Goal: Task Accomplishment & Management: Manage account settings

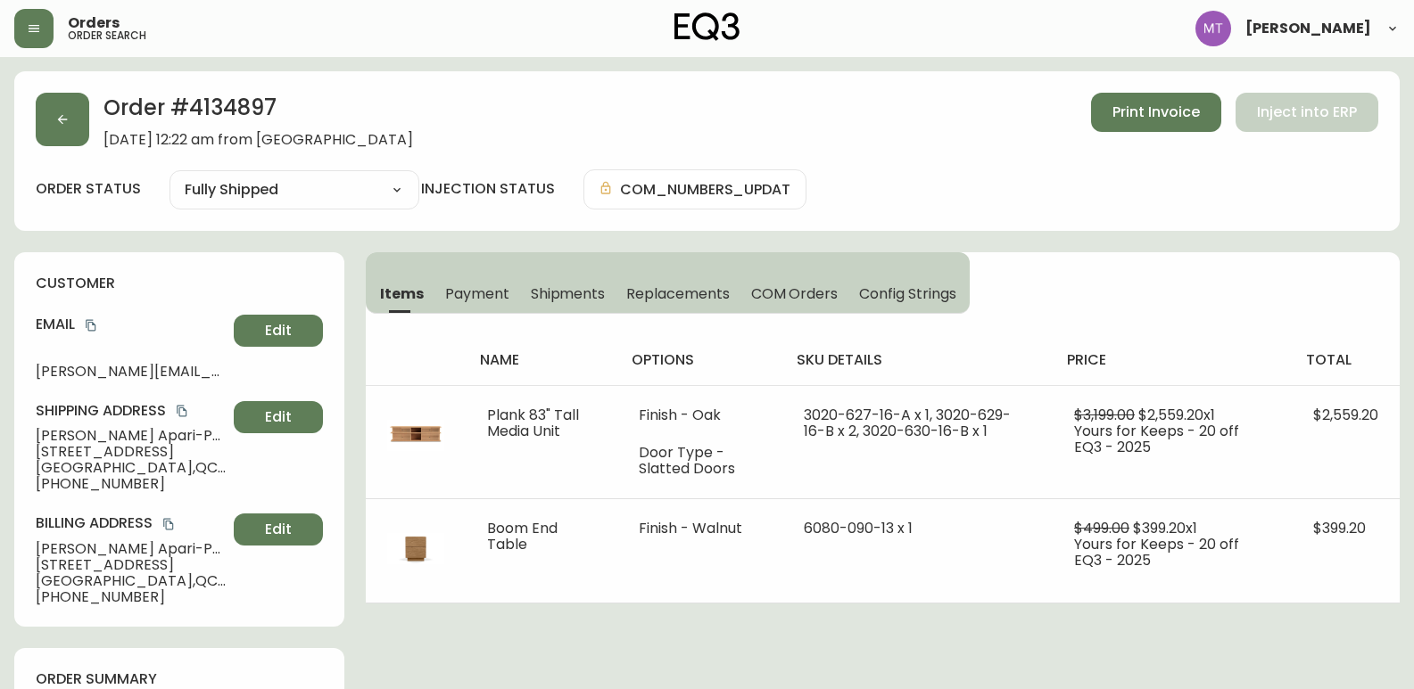
select select "FULLY_SHIPPED"
click at [53, 123] on button "button" at bounding box center [63, 120] width 54 height 54
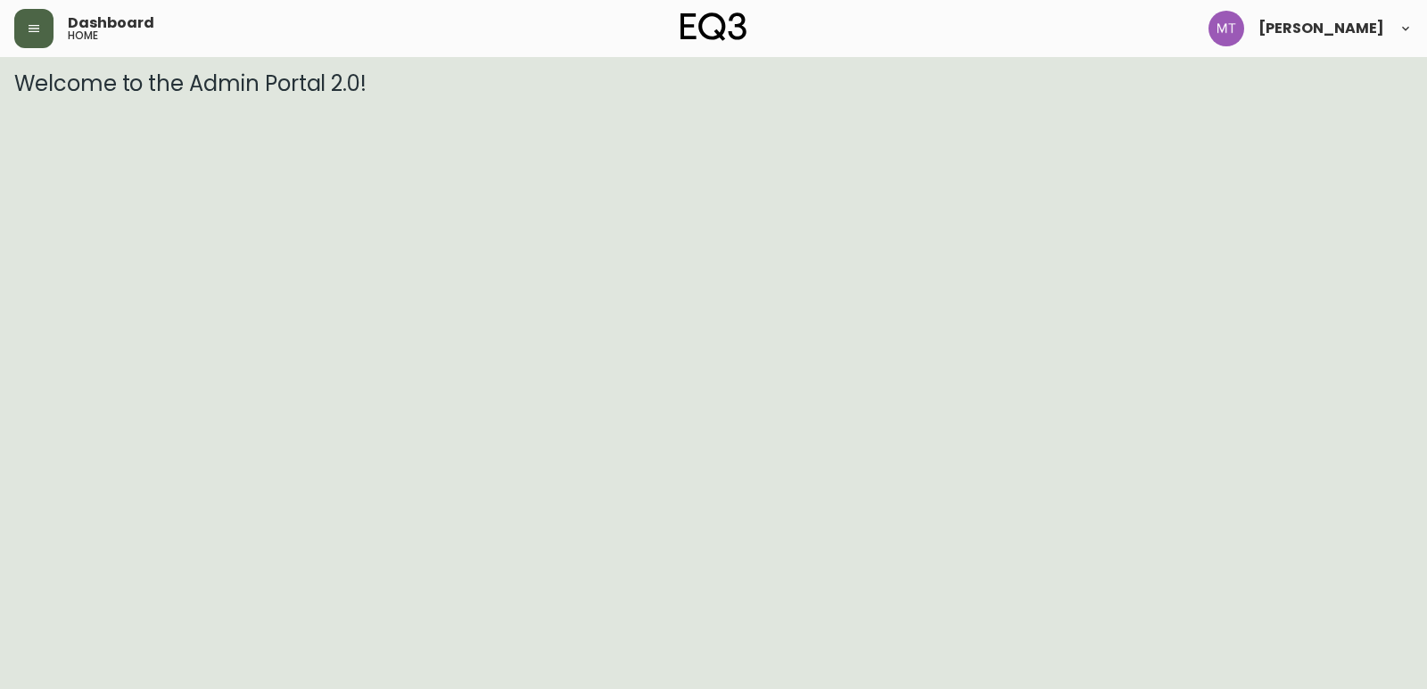
click at [30, 29] on icon "button" at bounding box center [34, 28] width 11 height 7
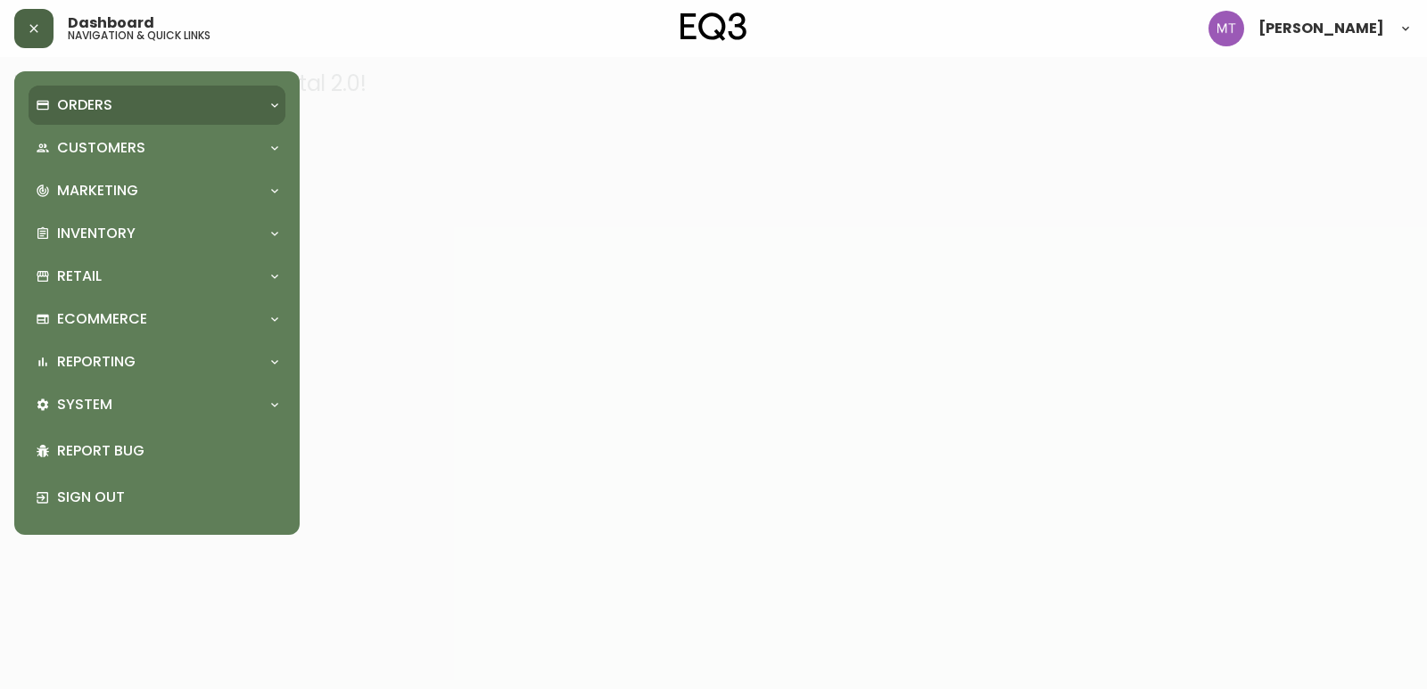
click at [99, 105] on p "Orders" at bounding box center [84, 105] width 55 height 20
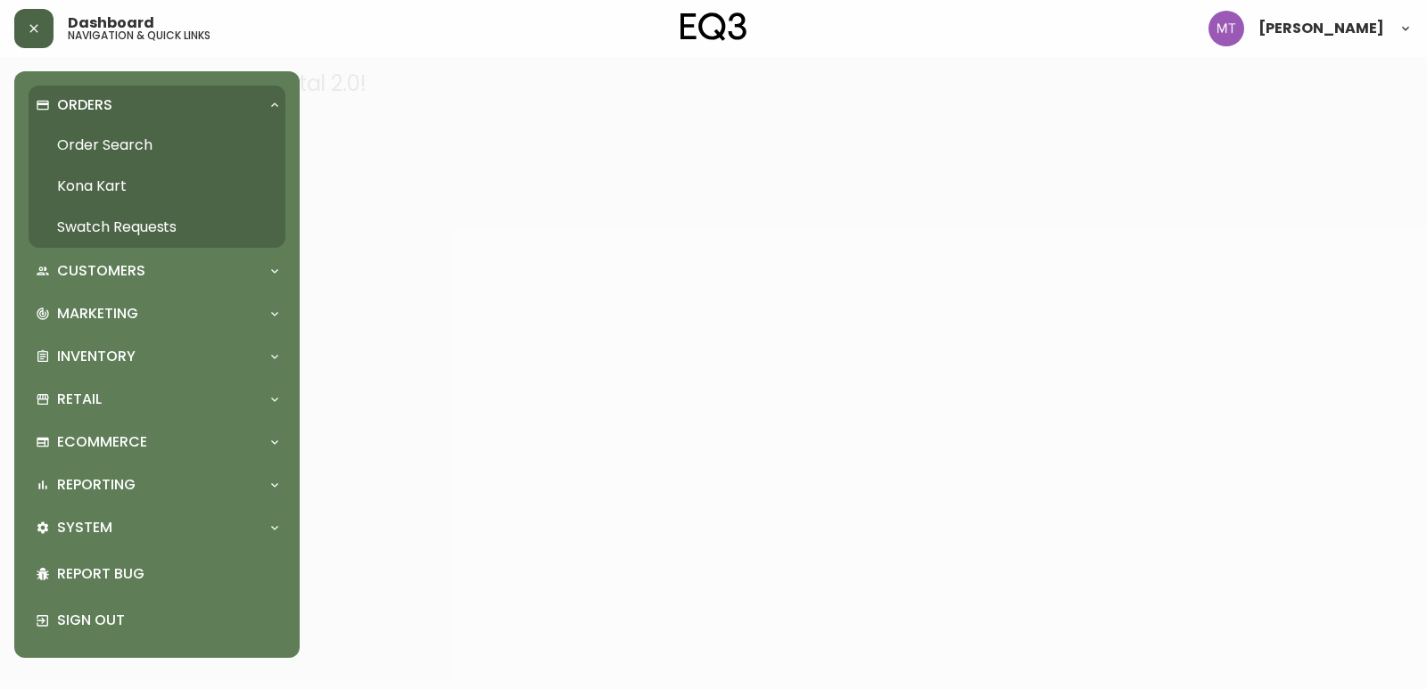
click at [113, 140] on link "Order Search" at bounding box center [157, 145] width 257 height 41
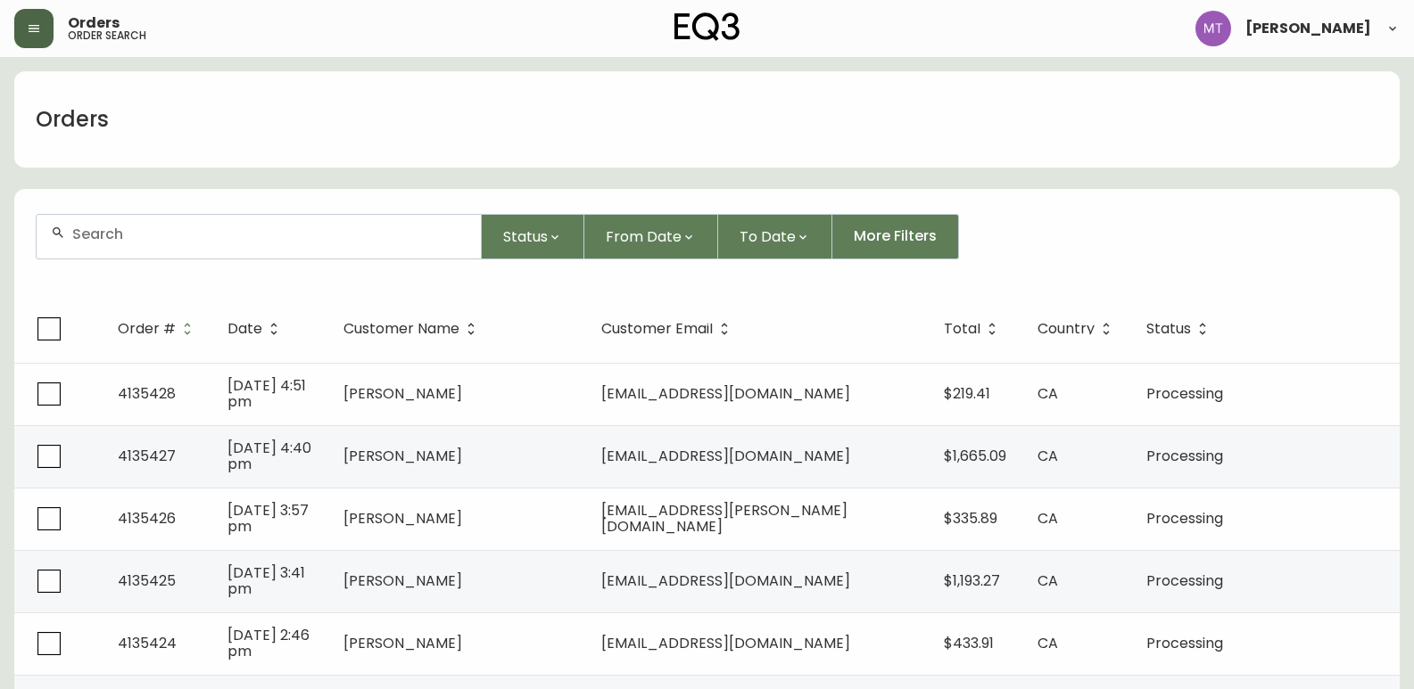
click at [160, 243] on div at bounding box center [259, 237] width 444 height 44
paste input "4116482"
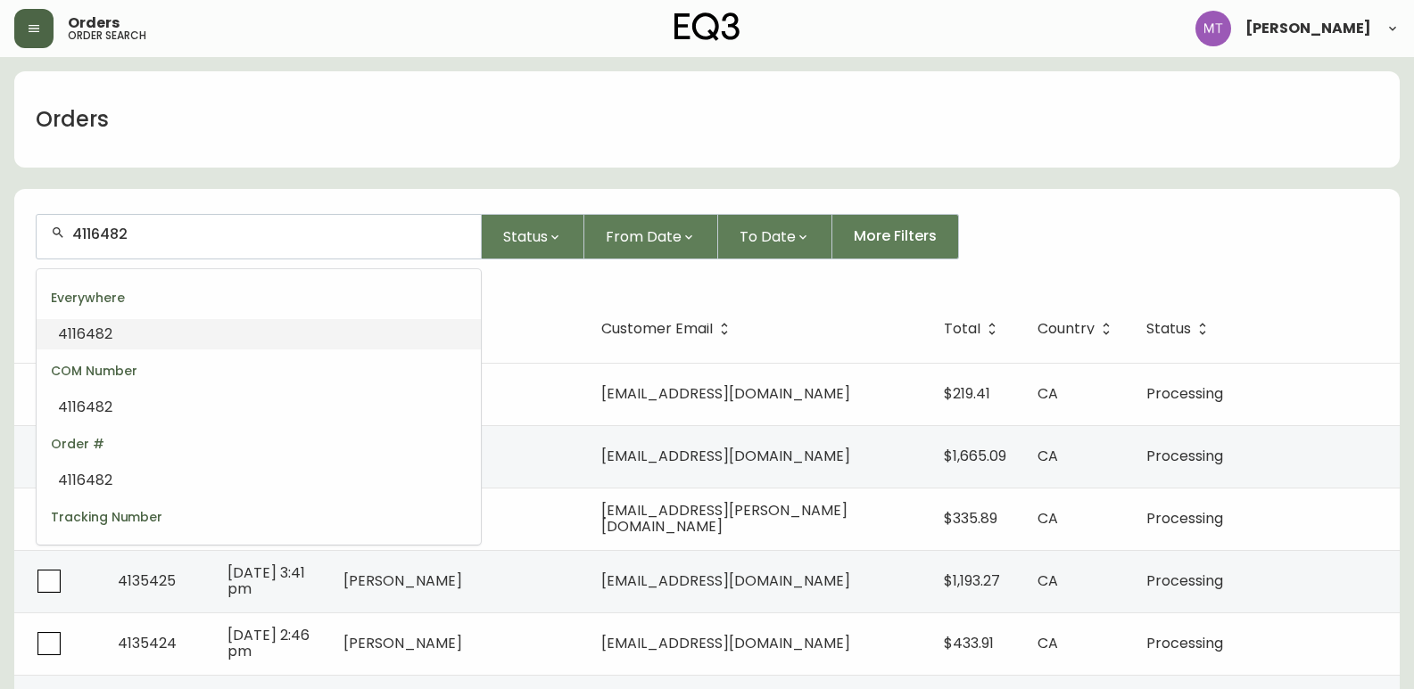
click at [153, 334] on li "4116482" at bounding box center [259, 334] width 444 height 30
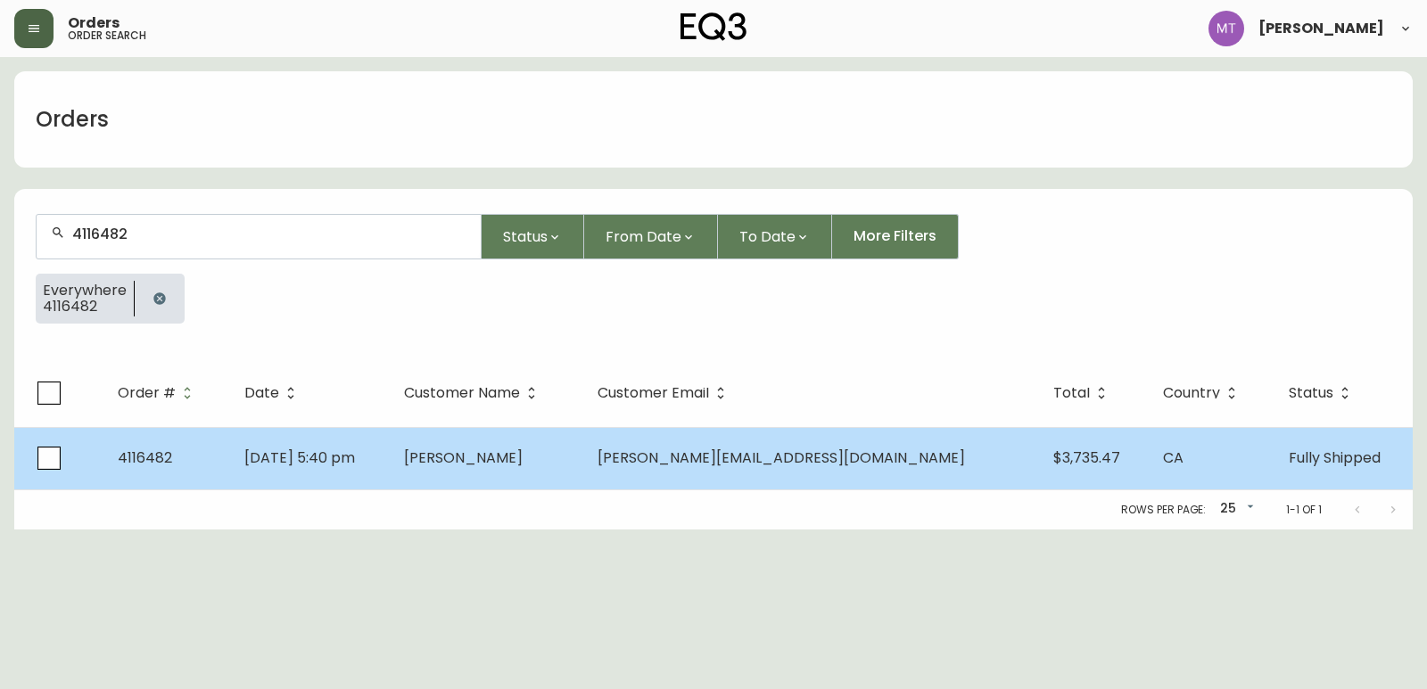
type input "4116482"
click at [391, 459] on td "Dec 31 2023, 5:40 pm" at bounding box center [310, 458] width 161 height 62
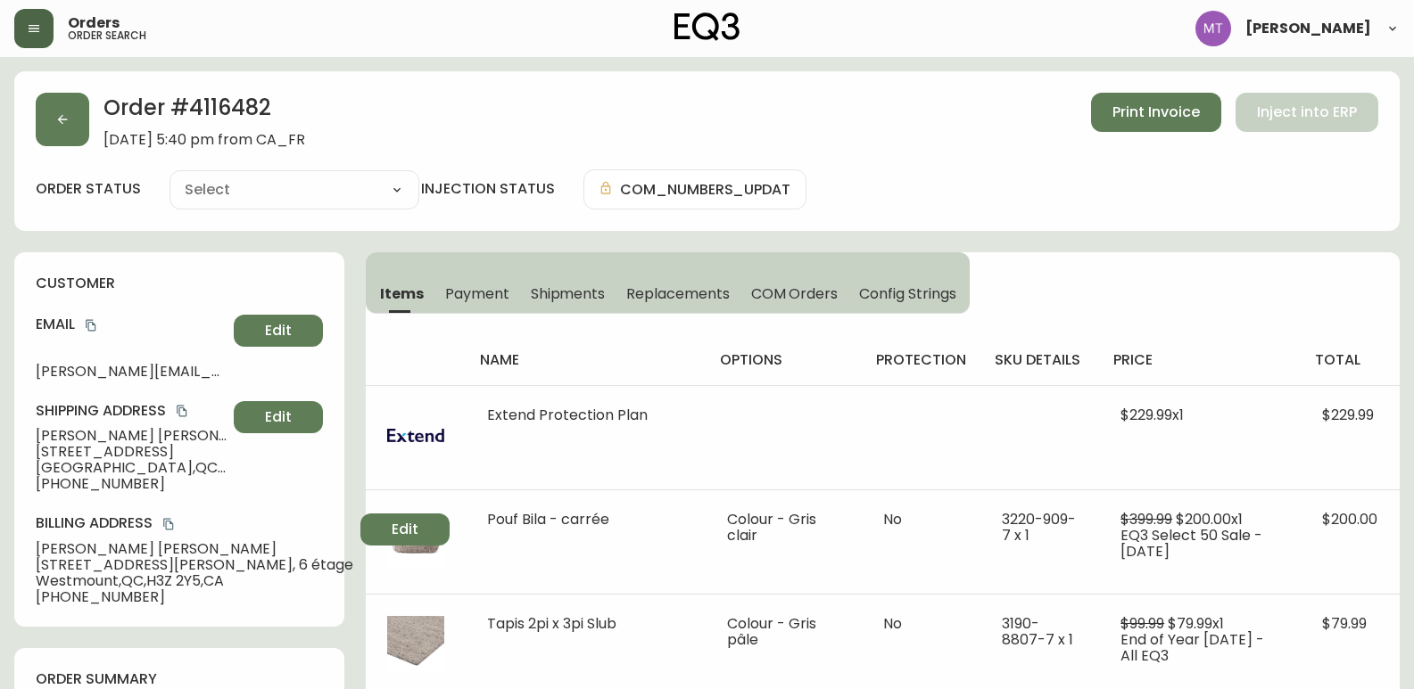
type input "Fully Shipped"
select select "FULLY_SHIPPED"
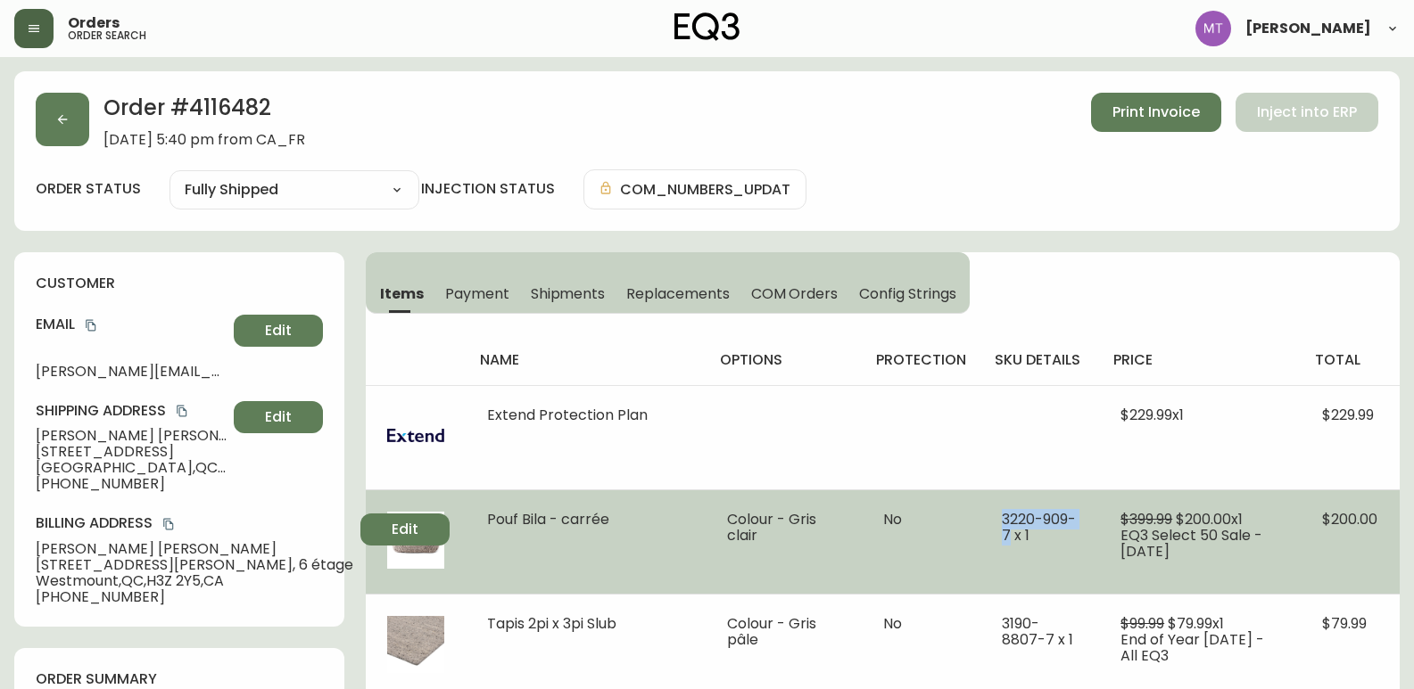
drag, startPoint x: 986, startPoint y: 532, endPoint x: 982, endPoint y: 515, distance: 18.4
click at [1002, 515] on span "3220-909-7 x 1" at bounding box center [1039, 527] width 74 height 37
copy span "[PHONE_NUMBER]"
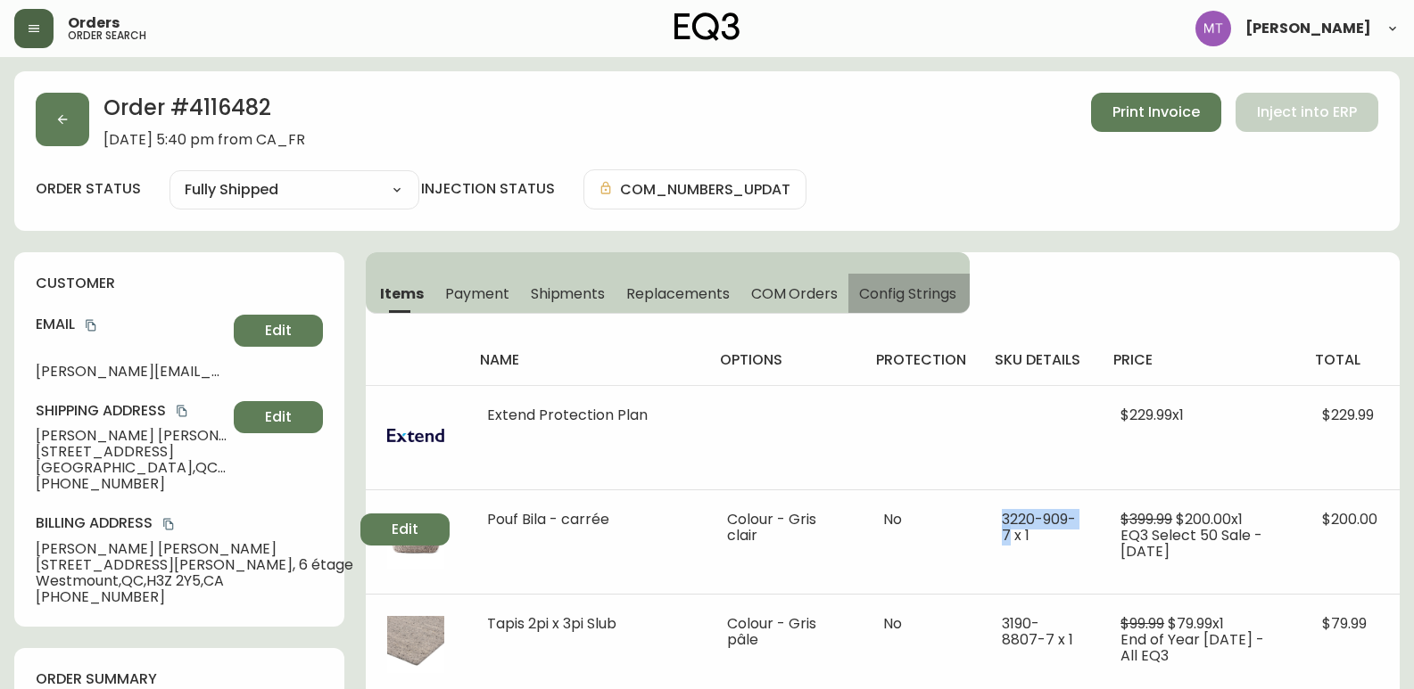
click at [903, 293] on span "Config Strings" at bounding box center [907, 294] width 96 height 19
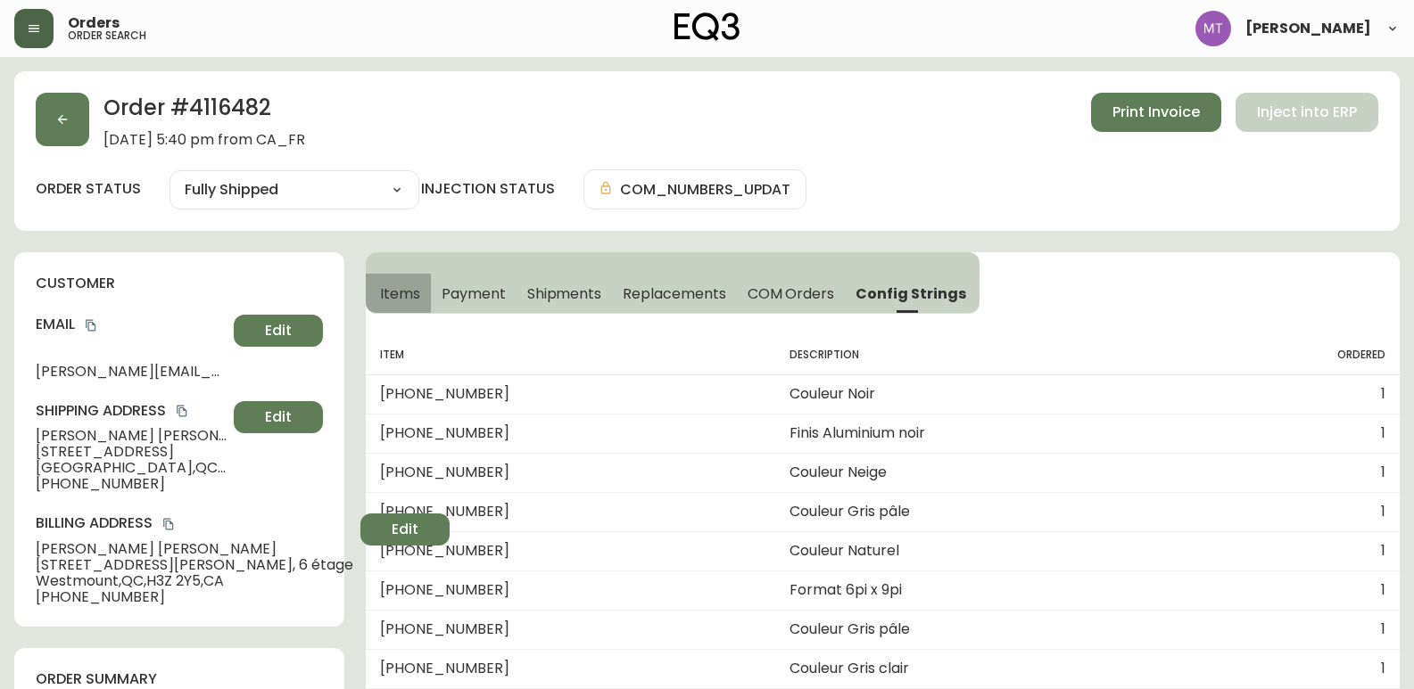
click at [388, 299] on span "Items" at bounding box center [400, 294] width 40 height 19
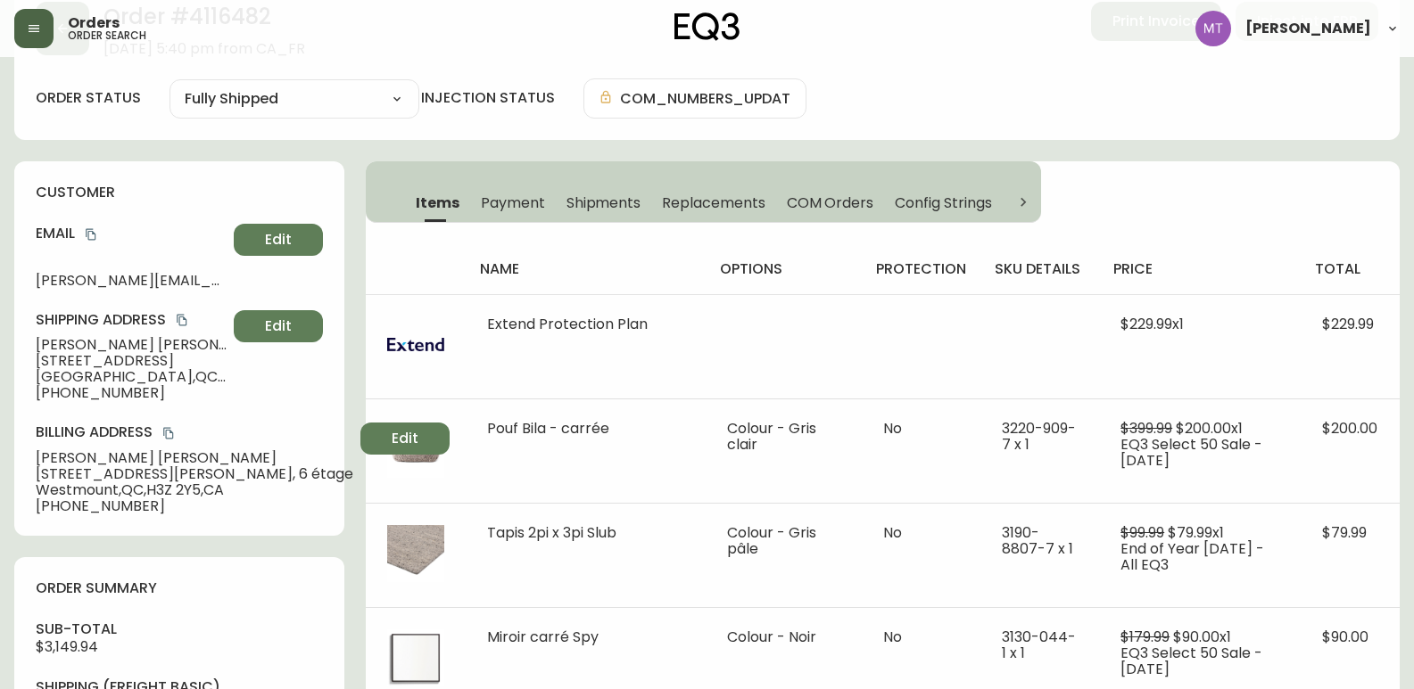
scroll to position [89, 0]
click at [1026, 203] on icon at bounding box center [1023, 204] width 18 height 18
click at [1025, 203] on icon at bounding box center [1023, 204] width 5 height 9
click at [1019, 202] on icon at bounding box center [1023, 204] width 18 height 18
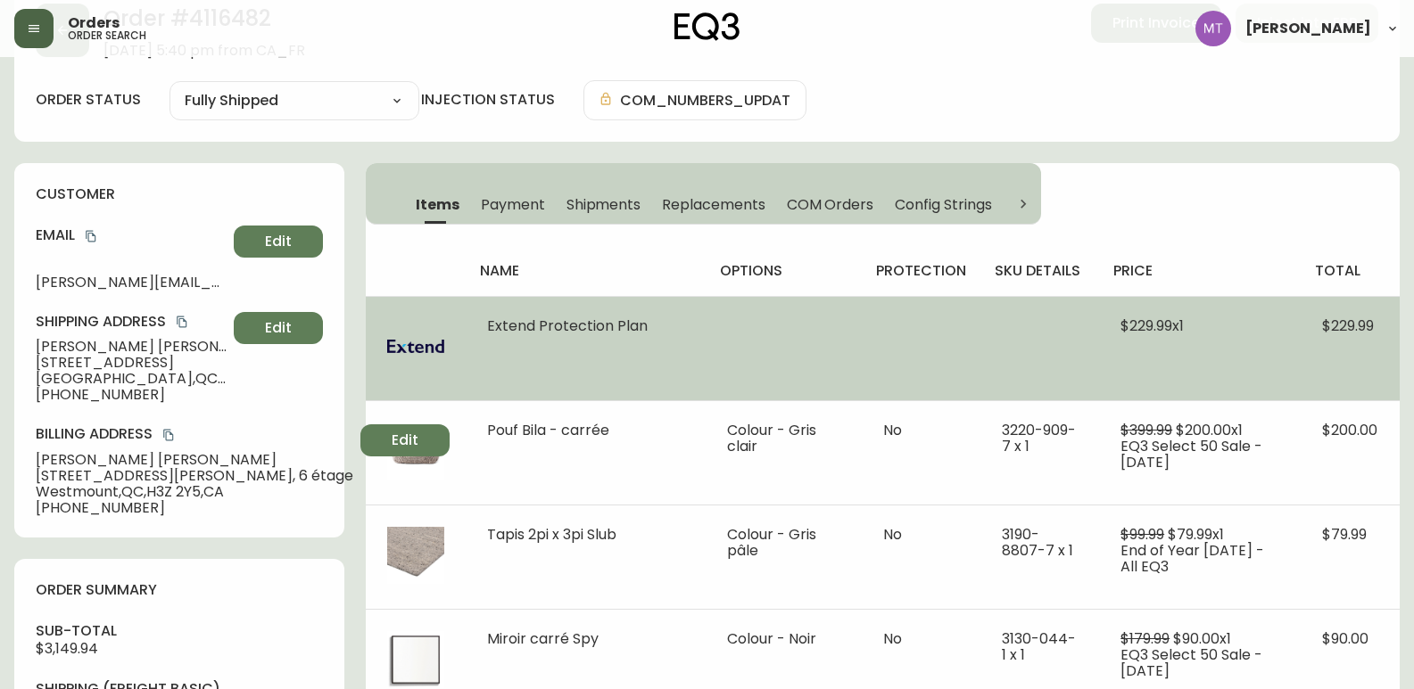
click at [507, 326] on span "Extend Protection Plan" at bounding box center [567, 326] width 161 height 21
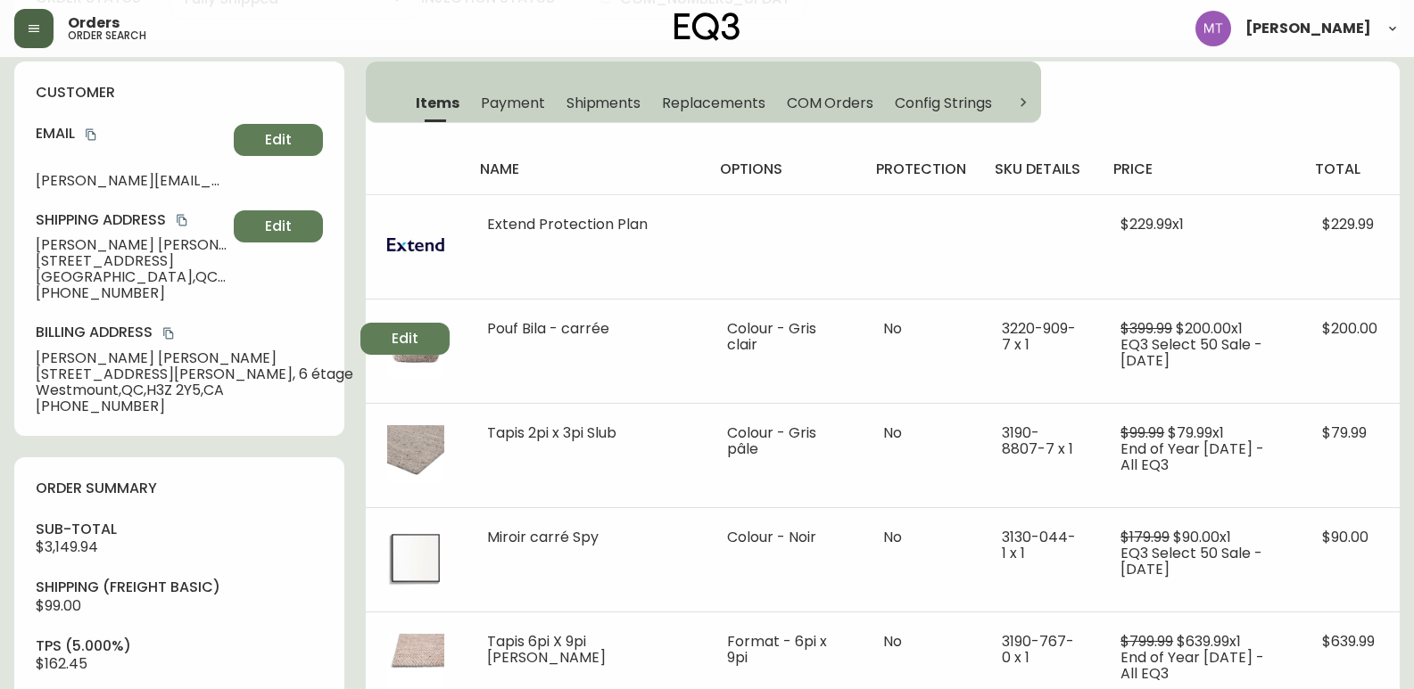
scroll to position [0, 0]
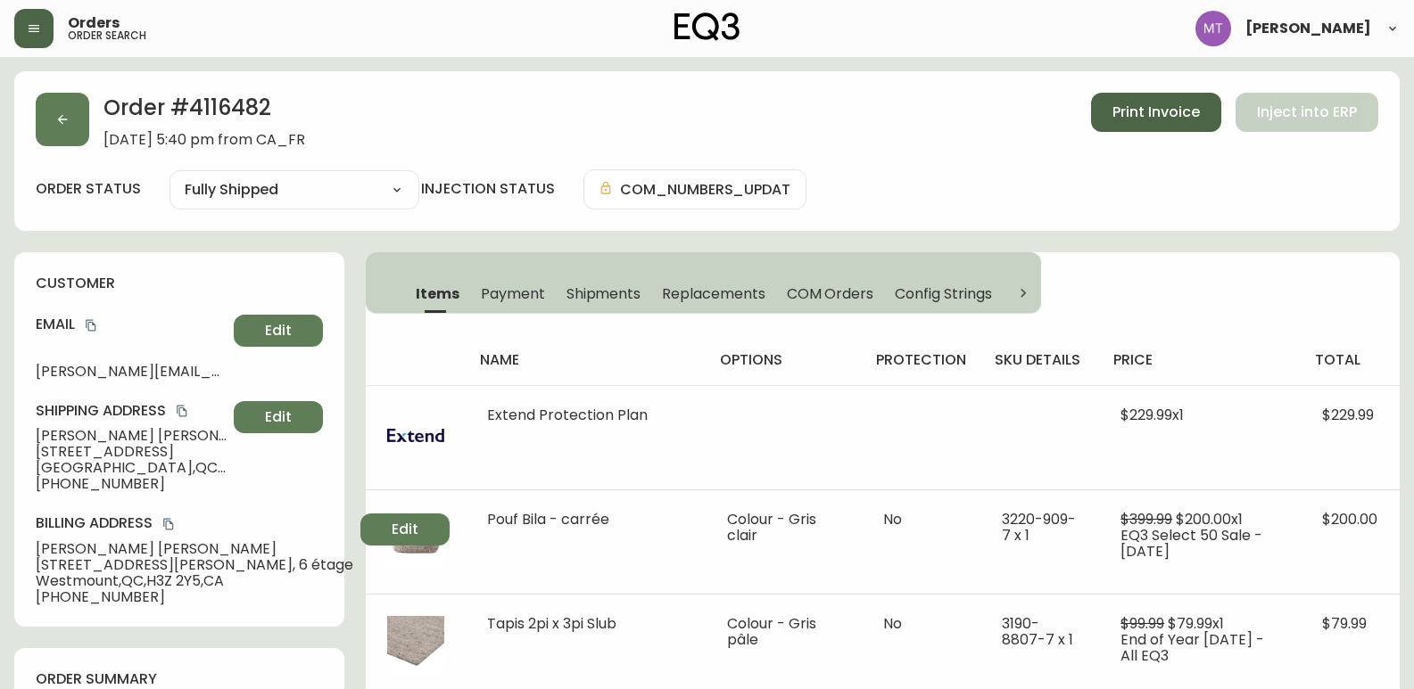
click at [1134, 101] on button "Print Invoice" at bounding box center [1156, 112] width 130 height 39
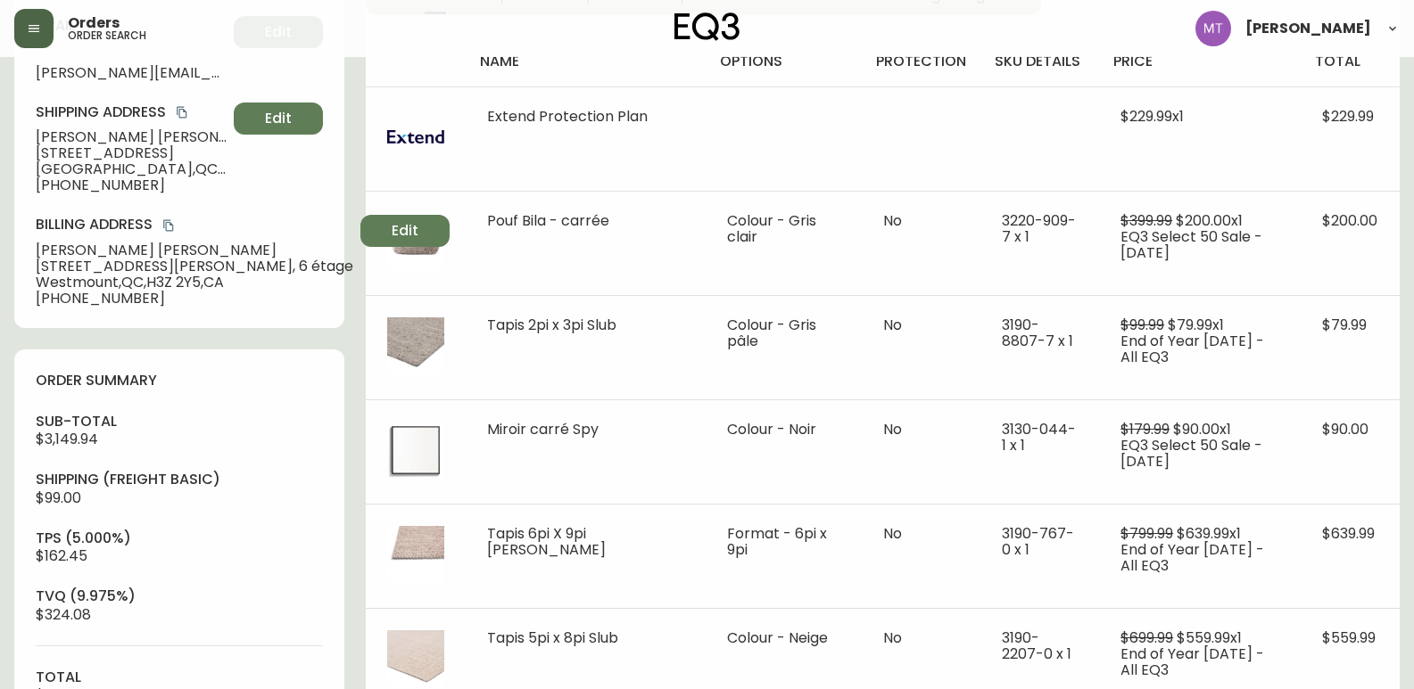
scroll to position [268, 0]
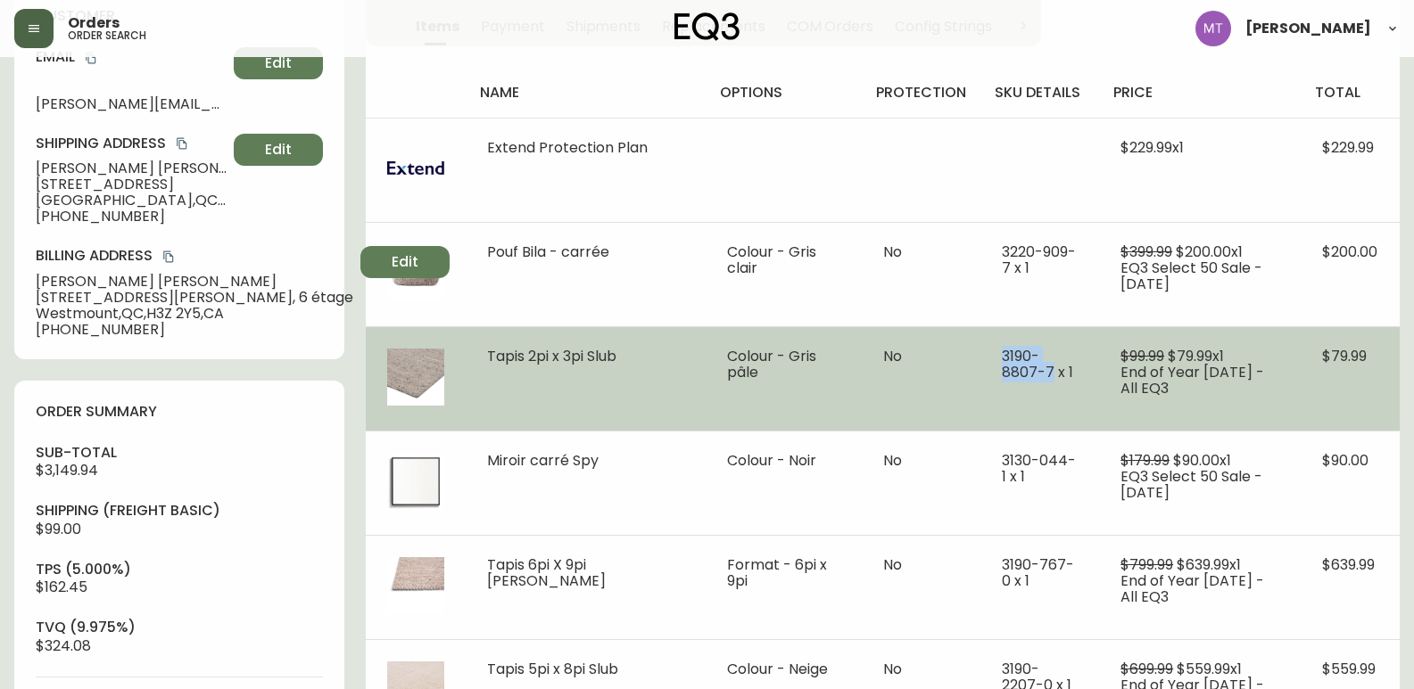
drag, startPoint x: 986, startPoint y: 369, endPoint x: 973, endPoint y: 353, distance: 20.9
click at [980, 353] on td "3190-8807-7 x 1" at bounding box center [1039, 378] width 119 height 104
copy span "[PHONE_NUMBER]"
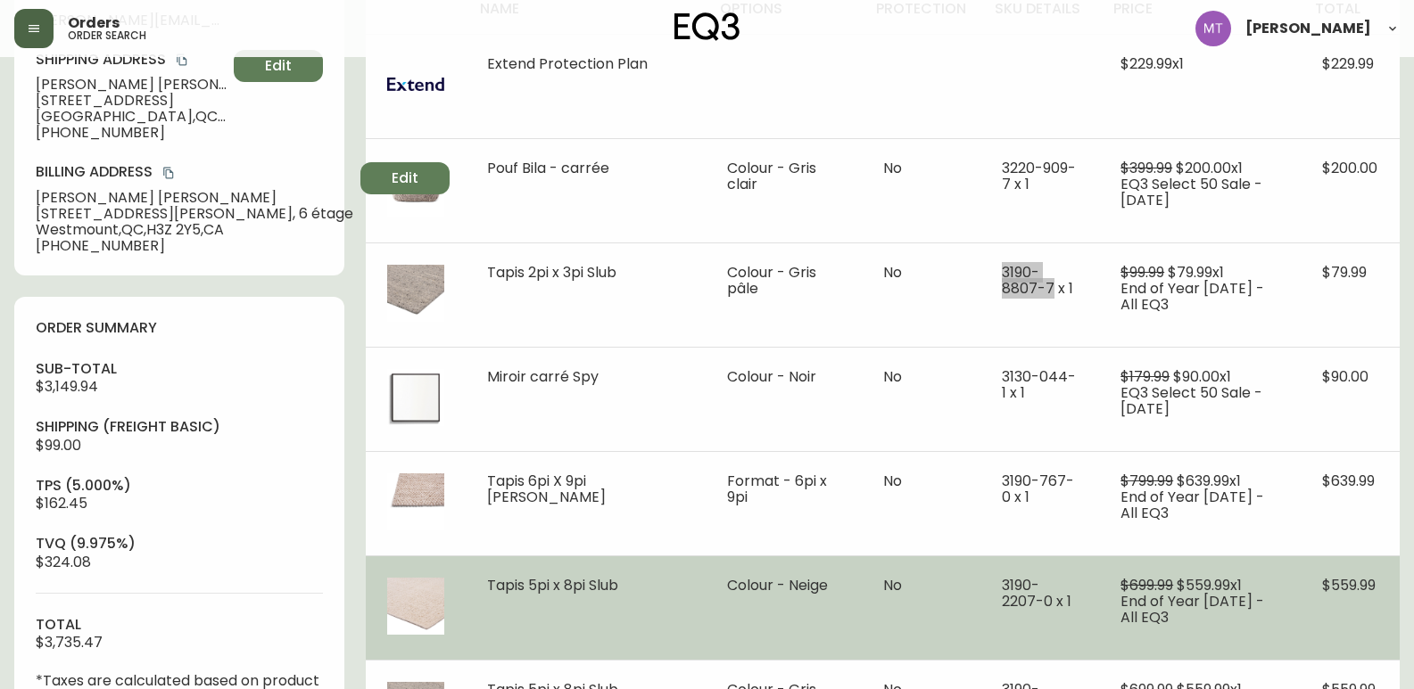
scroll to position [446, 0]
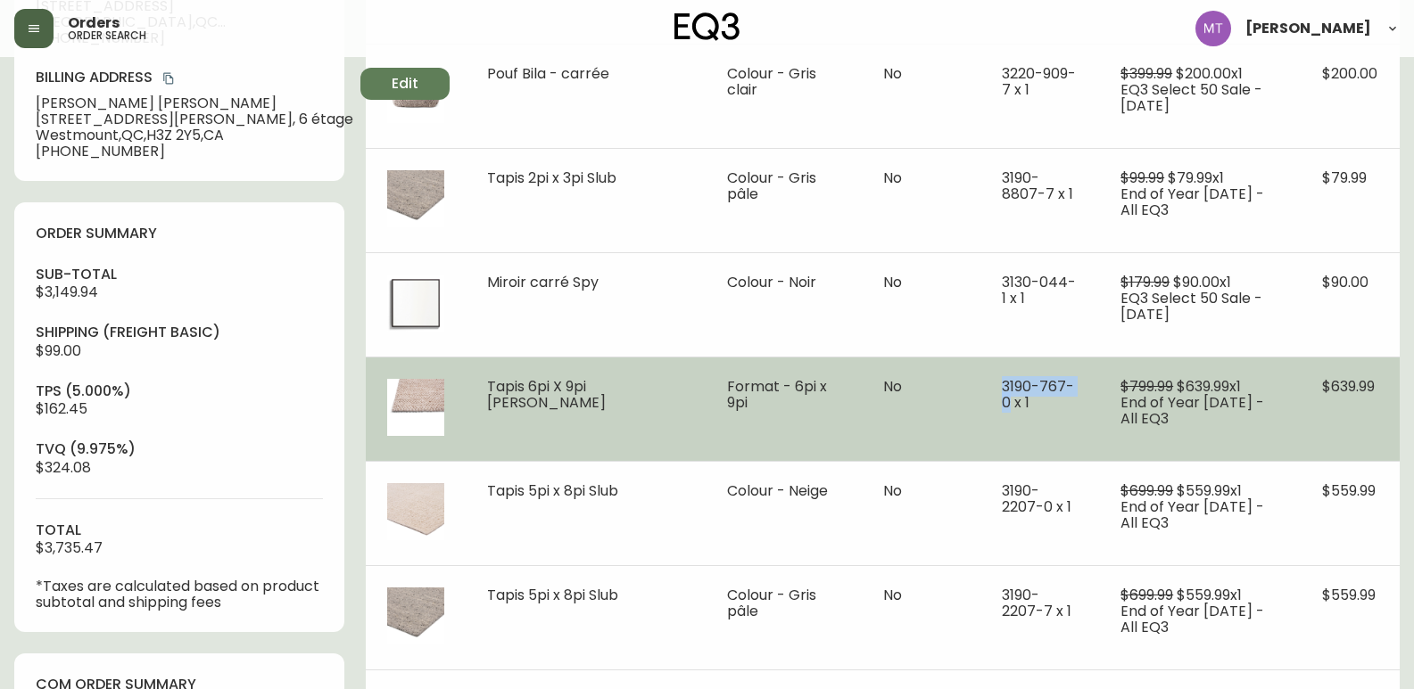
drag, startPoint x: 1060, startPoint y: 384, endPoint x: 959, endPoint y: 382, distance: 100.8
click at [980, 382] on td "3190-767-0 x 1" at bounding box center [1039, 409] width 119 height 104
copy span "[PHONE_NUMBER]"
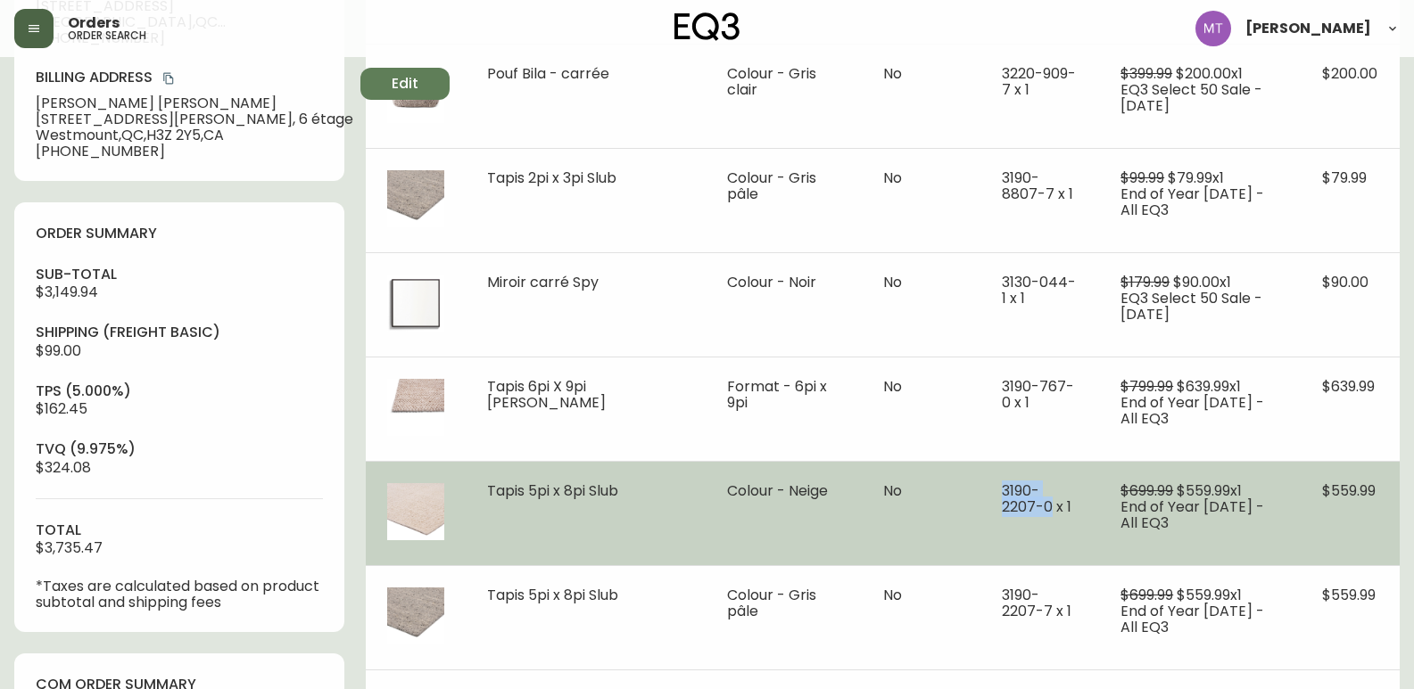
drag, startPoint x: 977, startPoint y: 486, endPoint x: 988, endPoint y: 508, distance: 24.7
click at [988, 508] on td "3190-2207-0 x 1" at bounding box center [1039, 513] width 119 height 104
copy span "[PHONE_NUMBER]"
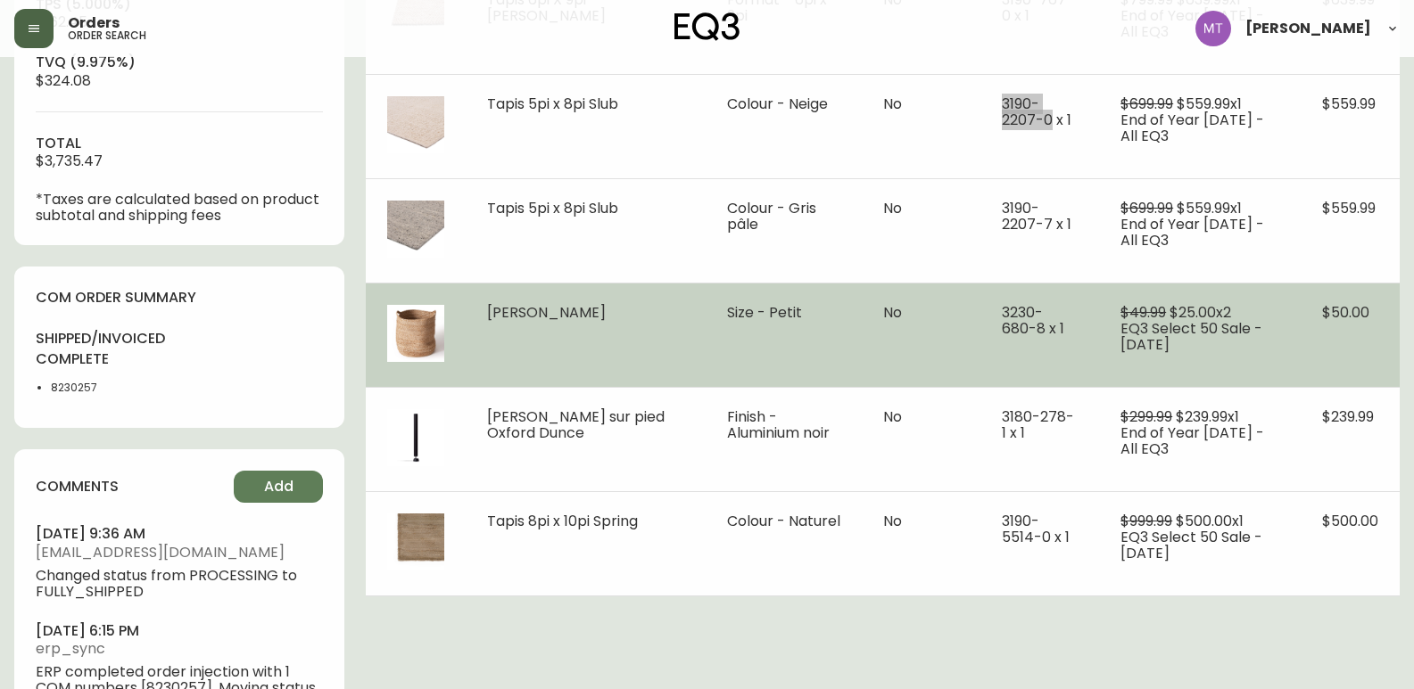
scroll to position [892, 0]
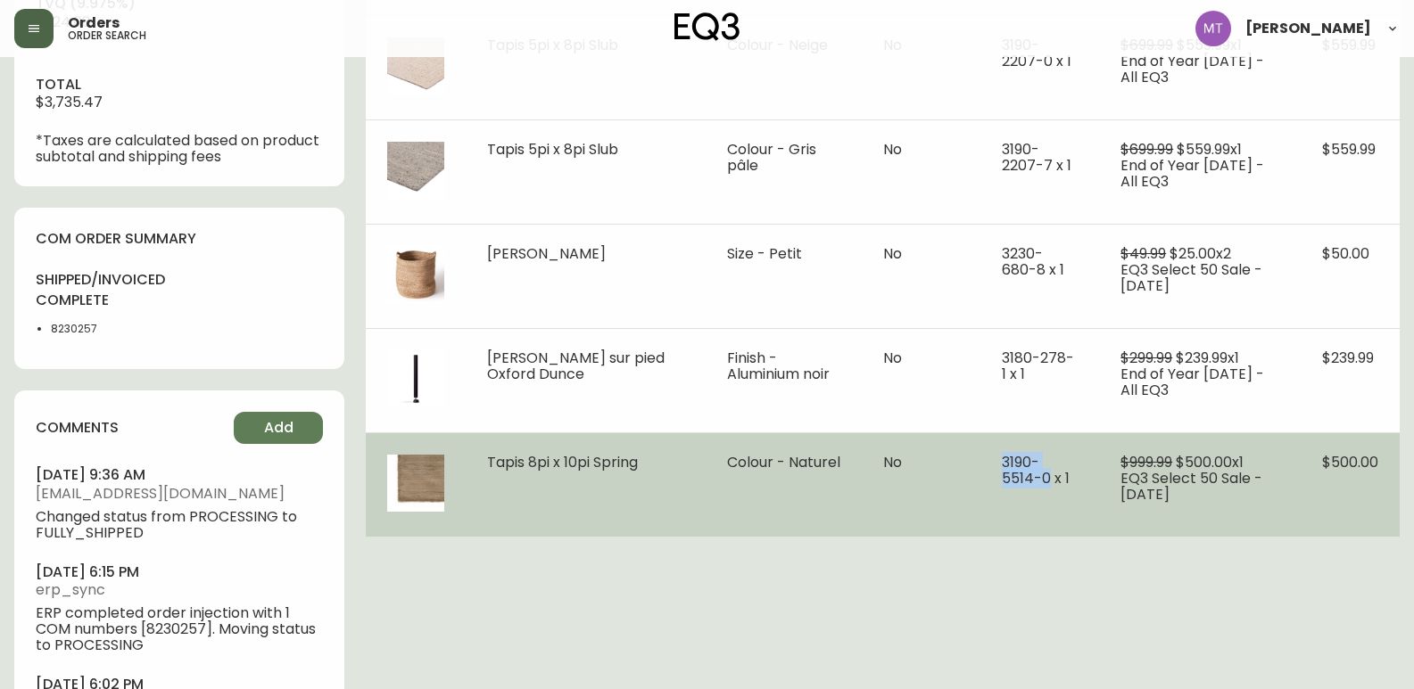
drag, startPoint x: 988, startPoint y: 479, endPoint x: 974, endPoint y: 460, distance: 23.5
click at [980, 460] on td "3190-5514-0 x 1" at bounding box center [1039, 485] width 119 height 104
copy span "[PHONE_NUMBER]"
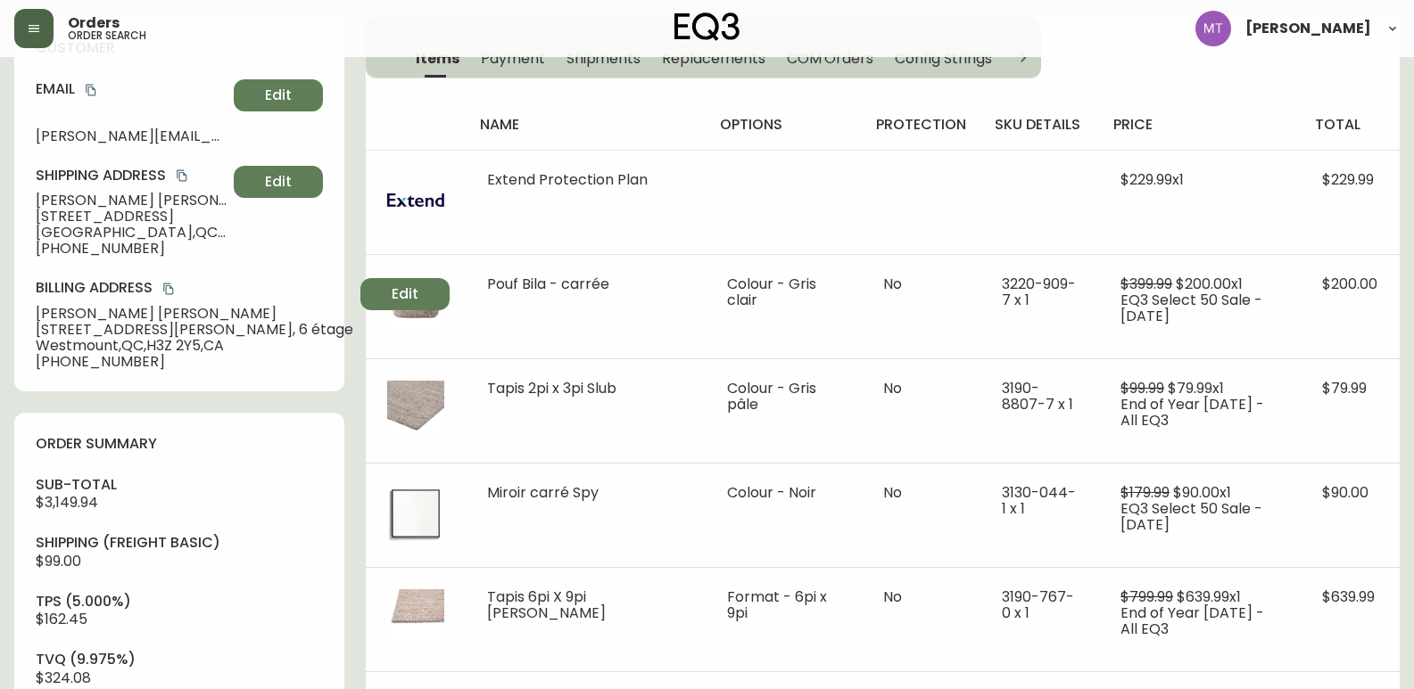
scroll to position [204, 0]
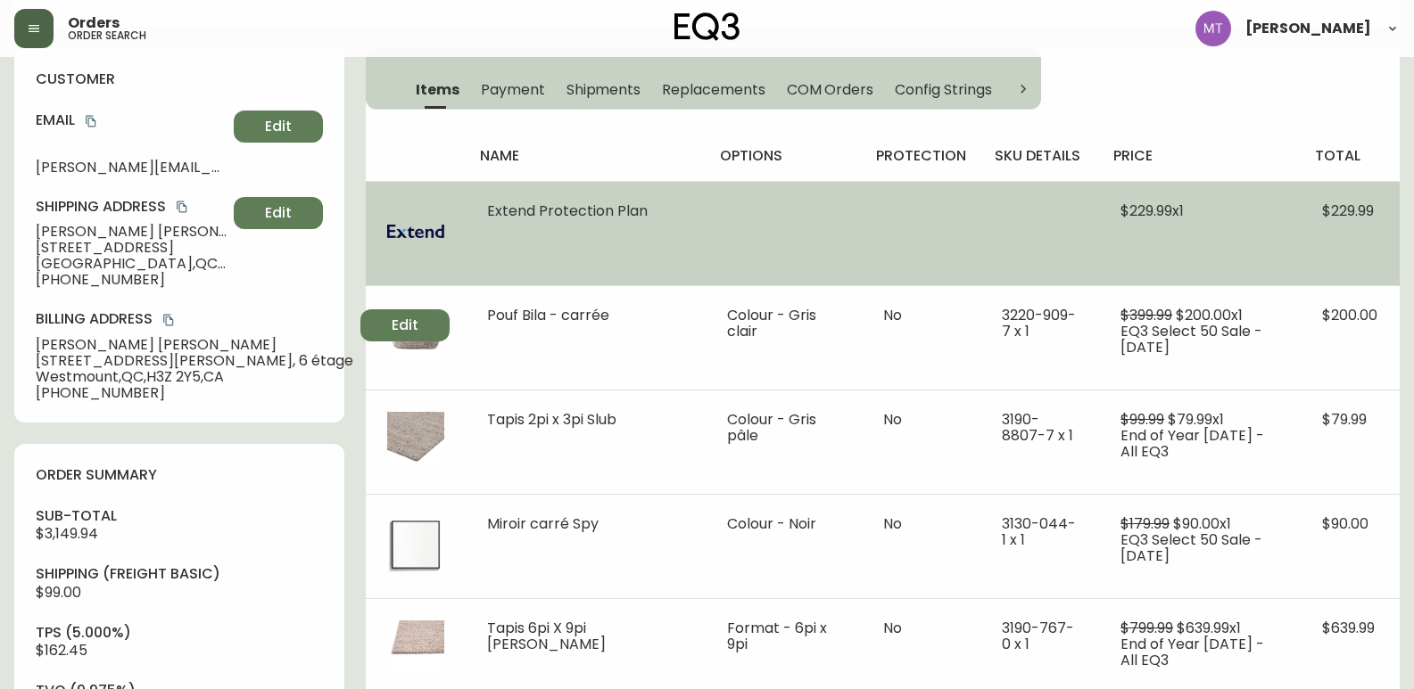
click at [386, 202] on td at bounding box center [416, 233] width 100 height 104
click at [400, 225] on img at bounding box center [415, 231] width 57 height 57
click at [576, 215] on span "Extend Protection Plan" at bounding box center [567, 211] width 161 height 21
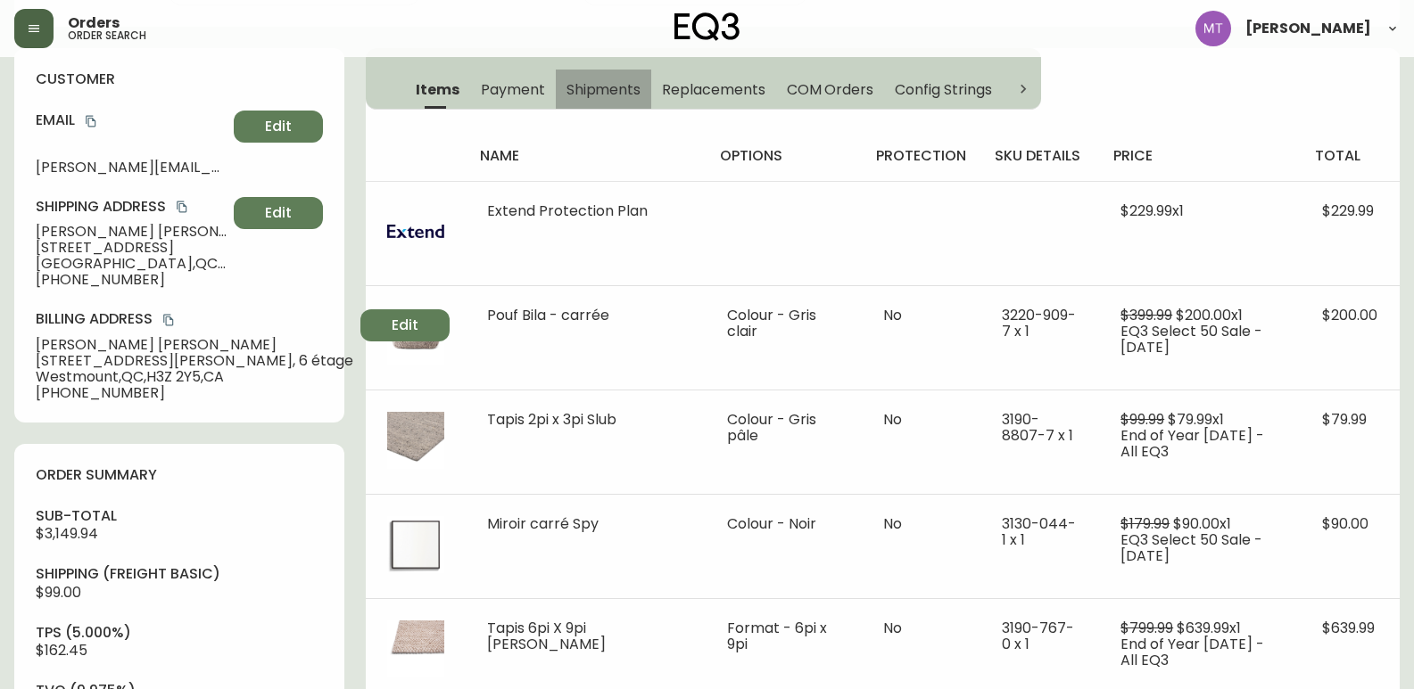
click at [631, 87] on span "Shipments" at bounding box center [603, 89] width 75 height 19
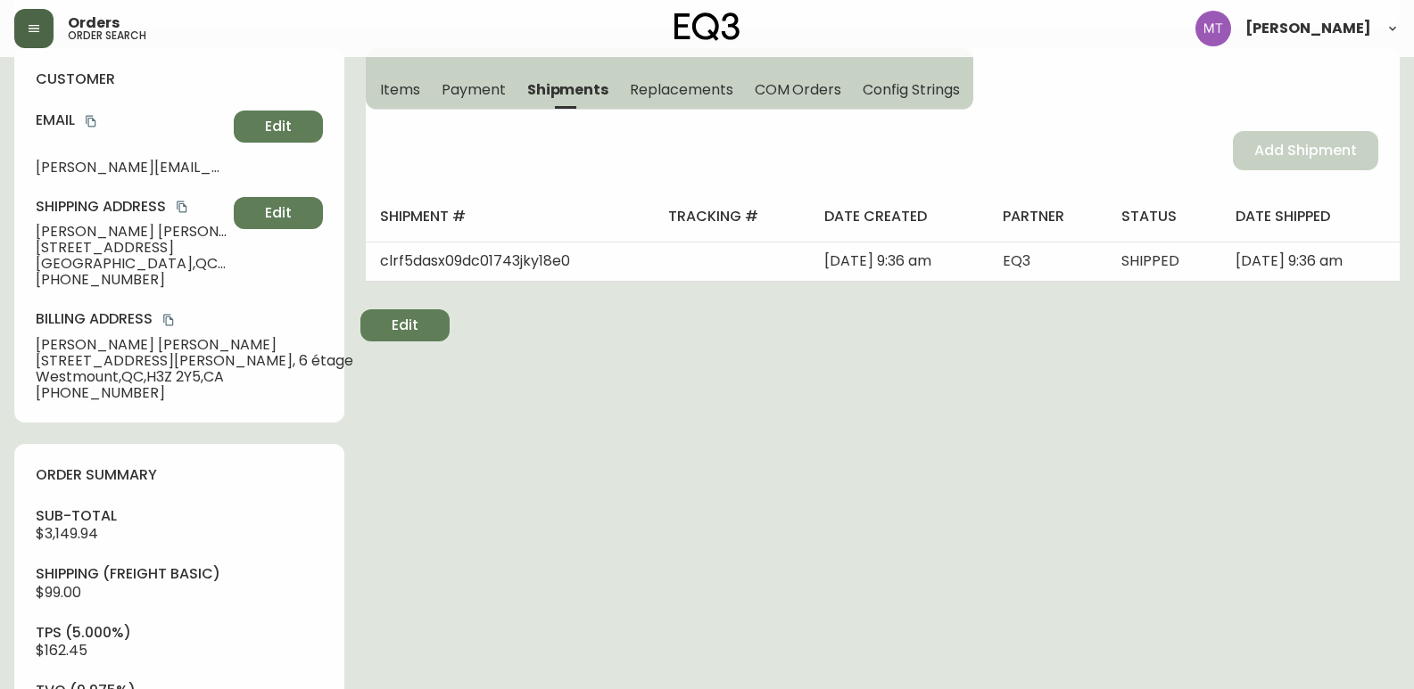
click at [483, 88] on span "Payment" at bounding box center [473, 89] width 64 height 19
